Goal: Task Accomplishment & Management: Manage account settings

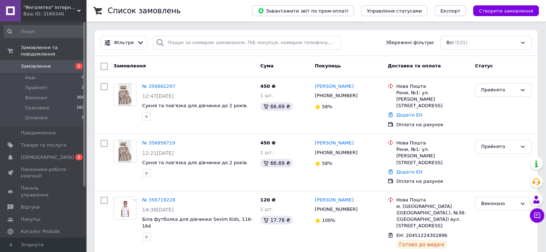
click at [76, 63] on span "1" at bounding box center [78, 66] width 7 height 6
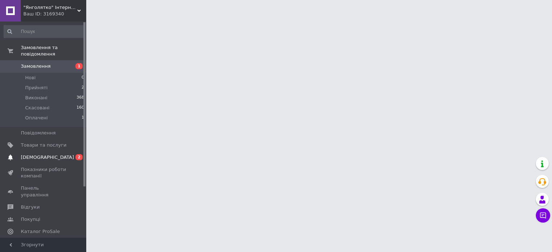
click at [73, 155] on link "[DEMOGRAPHIC_DATA] 0 2" at bounding box center [44, 158] width 88 height 12
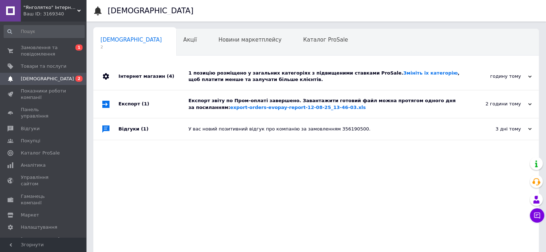
click at [141, 112] on div "Експорт (1)" at bounding box center [153, 103] width 70 height 27
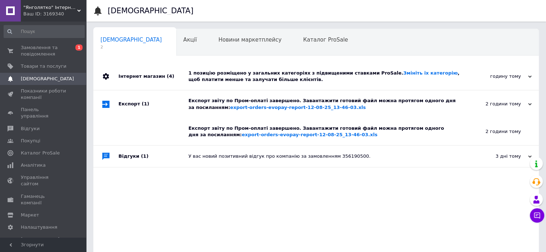
click at [217, 80] on div "1 позицію розміщено у загальних категоріях з підвищеними ставками ProSale. Змін…" at bounding box center [324, 76] width 271 height 13
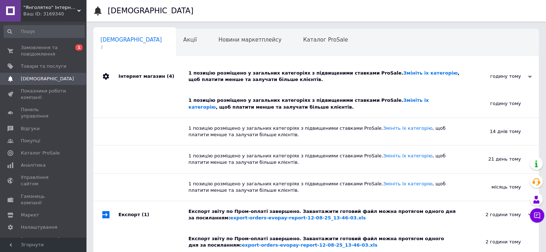
click at [32, 39] on div "Замовлення та повідомлення 0 1 Товари та послуги Сповіщення 0 Показники роботи …" at bounding box center [44, 131] width 88 height 219
click at [40, 49] on span "Замовлення та повідомлення" at bounding box center [44, 51] width 46 height 13
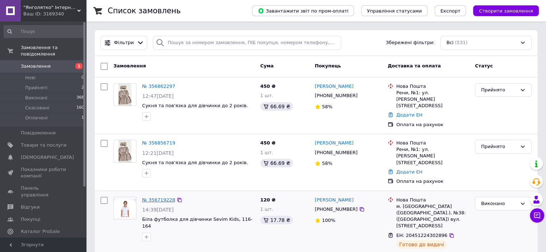
click at [168, 197] on link "№ 356719228" at bounding box center [158, 199] width 33 height 5
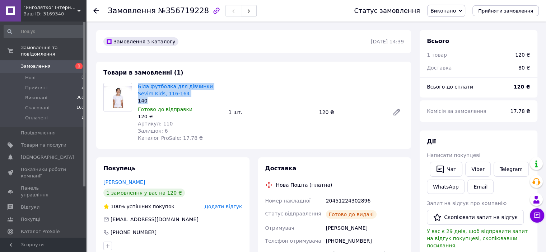
drag, startPoint x: 169, startPoint y: 94, endPoint x: 136, endPoint y: 84, distance: 33.8
click at [136, 84] on div "Біла футболка для дівчинки Sevim Kids, [PHONE_NUMBER] Готово до відправки 120 ₴…" at bounding box center [180, 113] width 90 height 62
click at [134, 84] on div at bounding box center [118, 112] width 34 height 59
drag, startPoint x: 138, startPoint y: 85, endPoint x: 172, endPoint y: 93, distance: 35.1
click at [172, 93] on div "Біла футболка для дівчинки Sevim Kids, [PHONE_NUMBER] Готово до відправки 120 ₴…" at bounding box center [180, 113] width 90 height 62
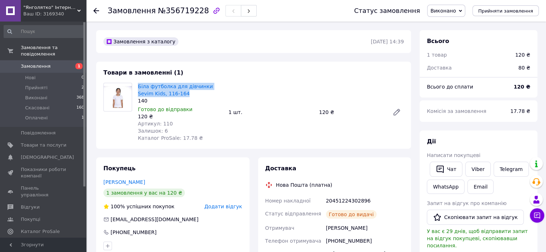
copy link "Біла футболка для дівчинки Sevim Kids, 116-164"
click at [98, 8] on icon at bounding box center [96, 11] width 6 height 6
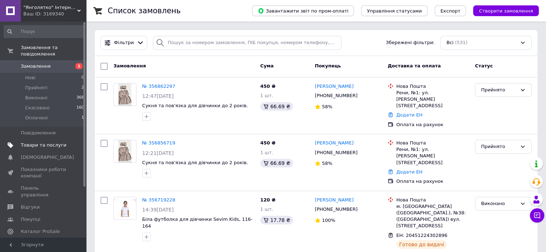
click at [57, 142] on span "Товари та послуги" at bounding box center [44, 145] width 46 height 6
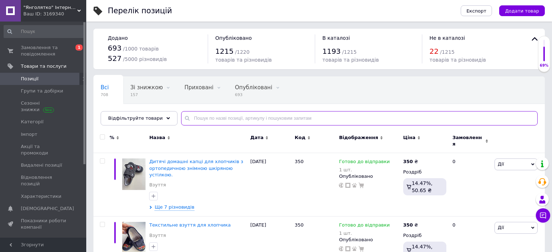
click at [213, 117] on input "text" at bounding box center [359, 118] width 356 height 14
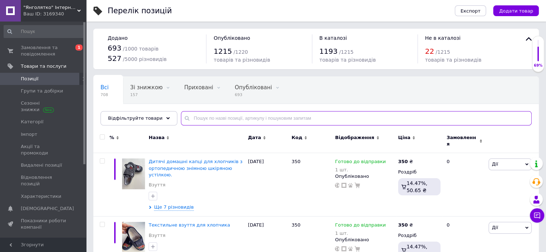
click at [213, 117] on input "text" at bounding box center [356, 118] width 351 height 14
paste input "Біла футболка для дівчинки Sevim Kids, 116-164"
type input "Біла футболка для дівчинки Sevim Kids, 116-164"
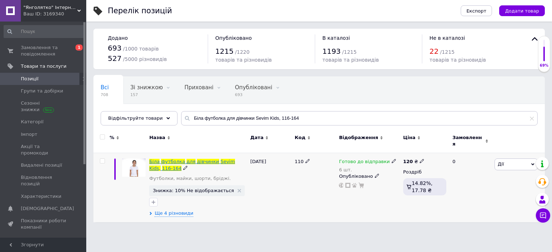
click at [197, 159] on span "дівчинки" at bounding box center [208, 161] width 22 height 5
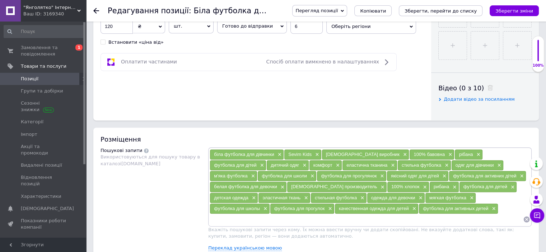
scroll to position [251, 0]
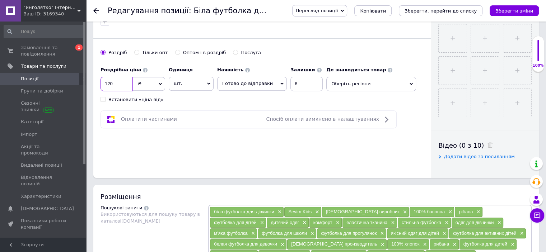
drag, startPoint x: 106, startPoint y: 82, endPoint x: 111, endPoint y: 84, distance: 5.8
click at [111, 84] on input "120" at bounding box center [117, 84] width 32 height 14
type input "150"
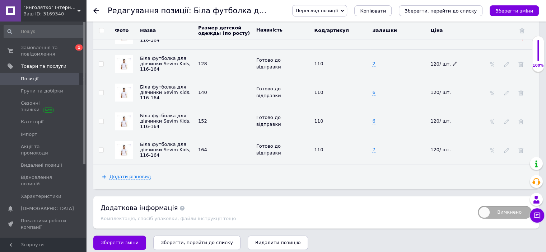
click at [437, 61] on span "120/ шт." at bounding box center [444, 63] width 27 height 5
click at [448, 61] on span "120/ шт." at bounding box center [444, 63] width 27 height 5
click at [452, 54] on td "120/ шт." at bounding box center [458, 63] width 58 height 29
click at [453, 61] on icon at bounding box center [455, 63] width 4 height 4
type input "150"
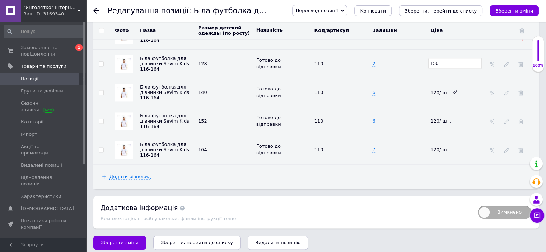
click at [441, 90] on span "120/ шт." at bounding box center [444, 92] width 27 height 5
click at [455, 90] on div "120/ шт." at bounding box center [455, 93] width 49 height 6
click at [453, 90] on icon at bounding box center [455, 92] width 4 height 4
click at [453, 90] on use at bounding box center [455, 92] width 4 height 4
click at [436, 87] on input "120" at bounding box center [455, 92] width 54 height 11
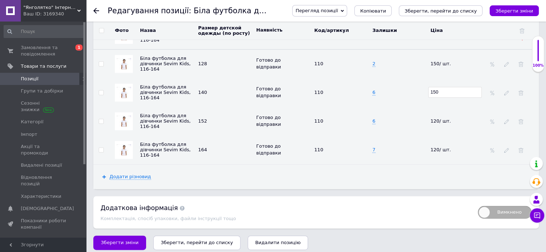
type input "150"
click at [454, 119] on td "120/ шт." at bounding box center [458, 121] width 58 height 29
click at [450, 111] on td "120/ шт." at bounding box center [458, 121] width 58 height 29
click at [453, 119] on icon at bounding box center [455, 121] width 4 height 4
click at [436, 117] on input "120" at bounding box center [455, 121] width 54 height 11
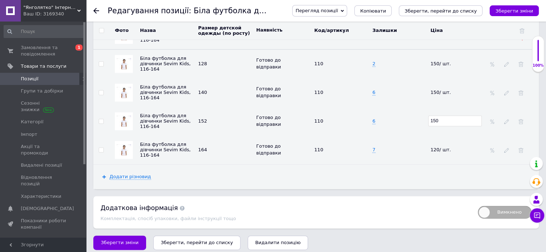
type input "150"
click at [457, 147] on div "120/ шт." at bounding box center [455, 150] width 49 height 6
click at [453, 148] on icon at bounding box center [455, 150] width 4 height 4
click at [448, 148] on span "120/ шт." at bounding box center [444, 150] width 27 height 5
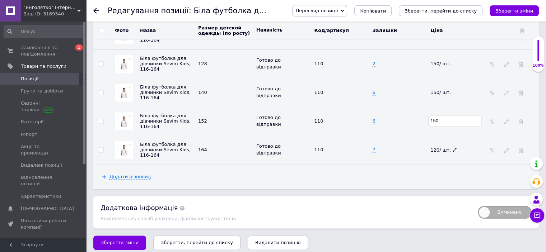
click at [463, 138] on td "120/ шт." at bounding box center [458, 150] width 58 height 29
click at [453, 148] on icon at bounding box center [455, 150] width 4 height 4
click at [433, 144] on input "120" at bounding box center [455, 149] width 54 height 11
type input "150"
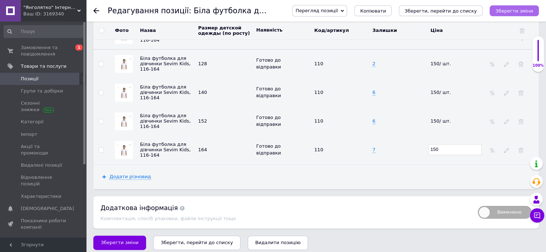
click at [513, 9] on icon "Зберегти зміни" at bounding box center [515, 10] width 38 height 5
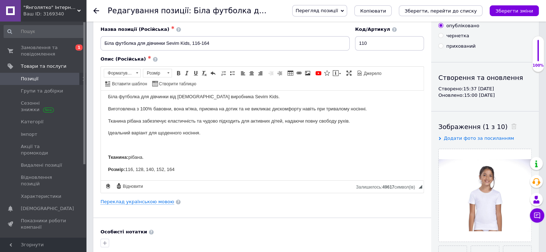
scroll to position [0, 0]
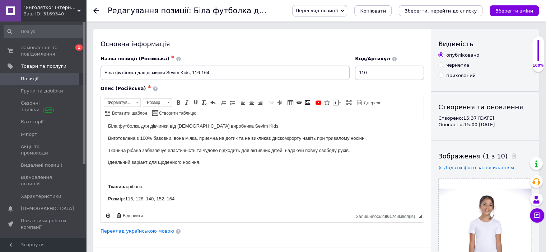
click at [95, 10] on use at bounding box center [96, 11] width 6 height 6
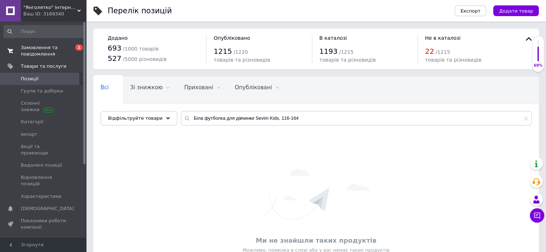
click at [77, 54] on span "0 1" at bounding box center [76, 51] width 20 height 13
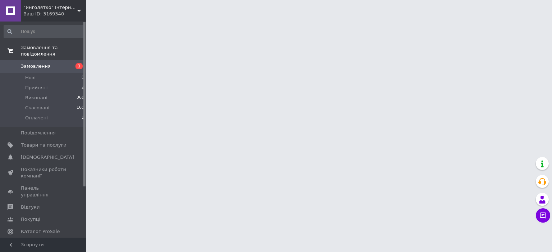
click at [78, 63] on span "1" at bounding box center [78, 66] width 7 height 6
click at [78, 113] on li "Оплачені 1" at bounding box center [44, 120] width 88 height 14
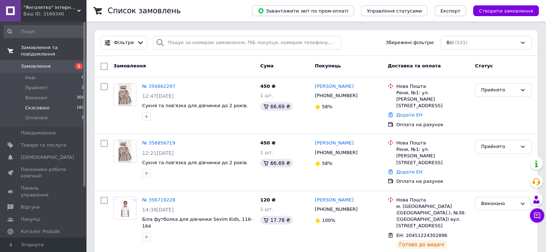
click at [80, 105] on li "Скасовані 160" at bounding box center [44, 108] width 88 height 10
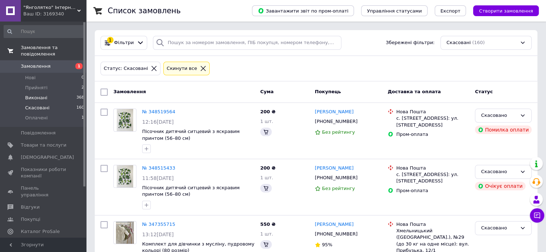
click at [78, 93] on li "Виконані 368" at bounding box center [44, 98] width 88 height 10
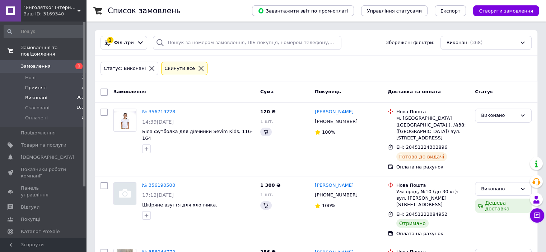
click at [77, 83] on li "Прийняті 2" at bounding box center [44, 88] width 88 height 10
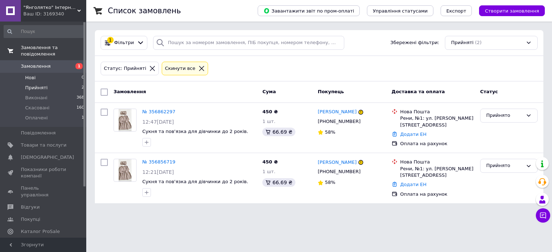
click at [42, 73] on li "Нові 0" at bounding box center [44, 78] width 88 height 10
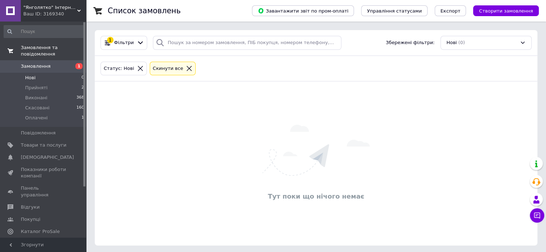
click at [23, 63] on span "Замовлення" at bounding box center [36, 66] width 30 height 6
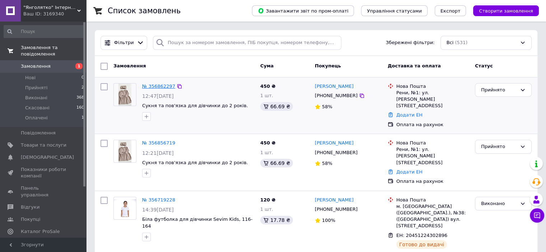
click at [163, 84] on link "№ 356862297" at bounding box center [158, 86] width 33 height 5
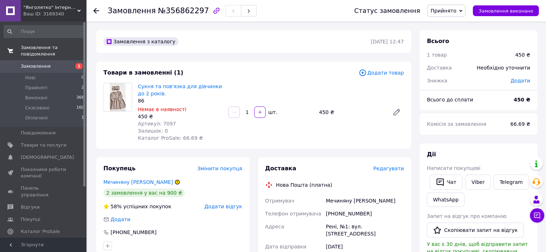
click at [97, 12] on icon at bounding box center [96, 11] width 6 height 6
